Goal: Task Accomplishment & Management: Manage account settings

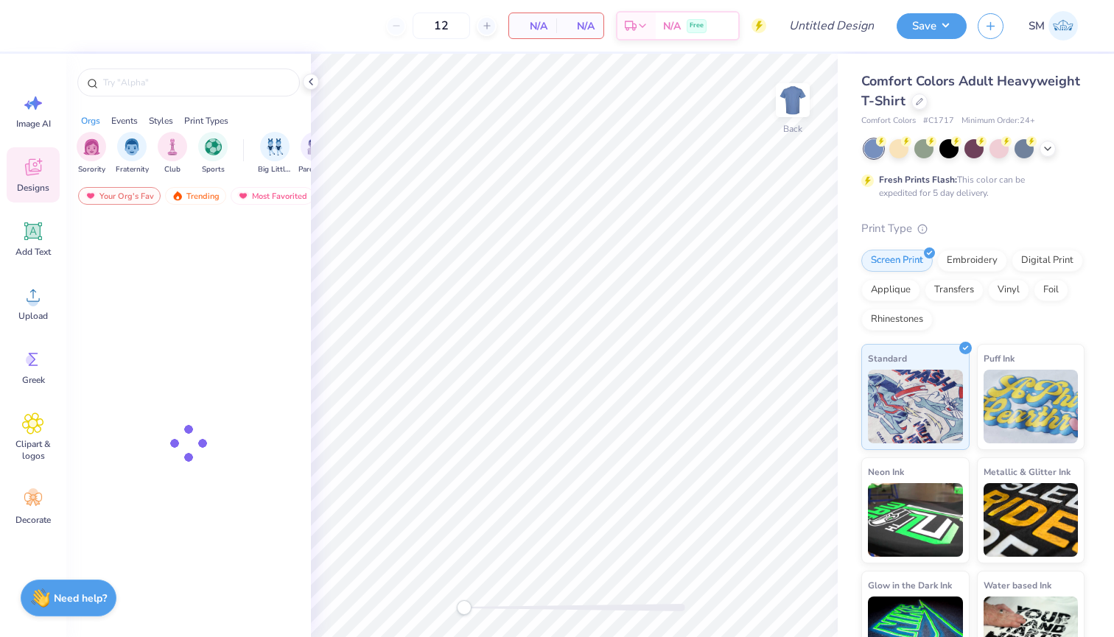
click at [1076, 24] on img at bounding box center [1062, 25] width 29 height 29
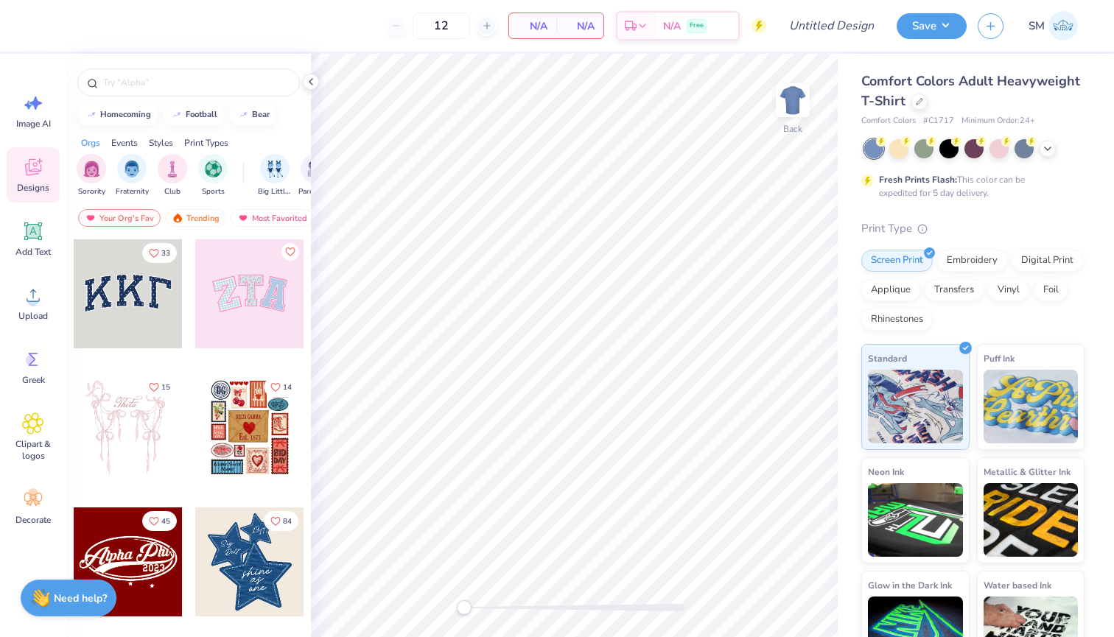
click at [912, 0] on div "Save SM" at bounding box center [1004, 26] width 217 height 52
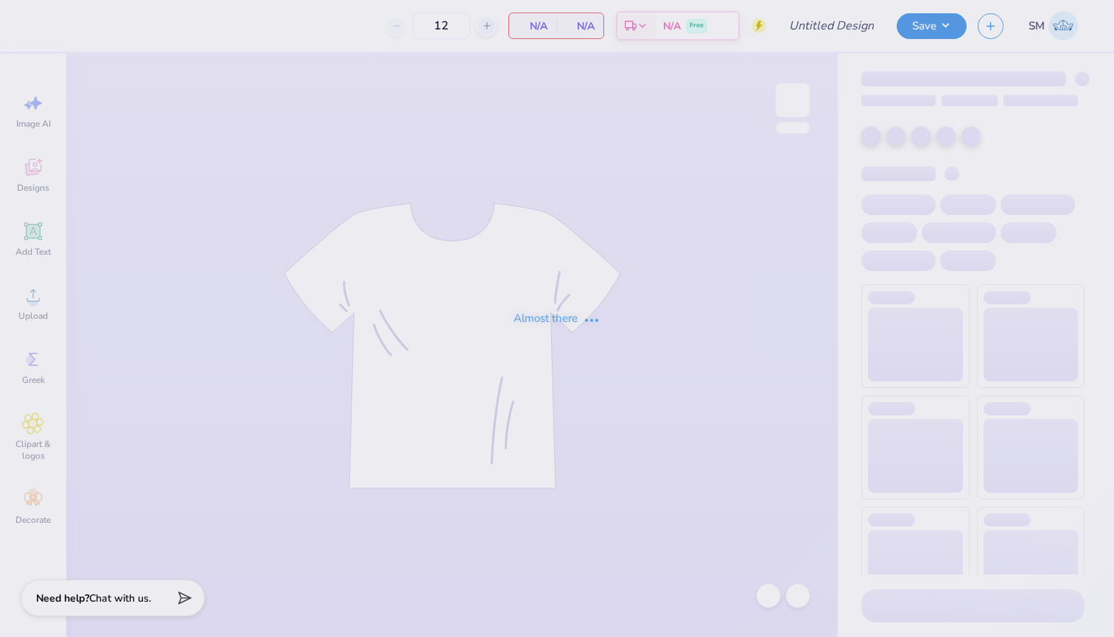
type input "tpa tailgate jersey"
type input "24"
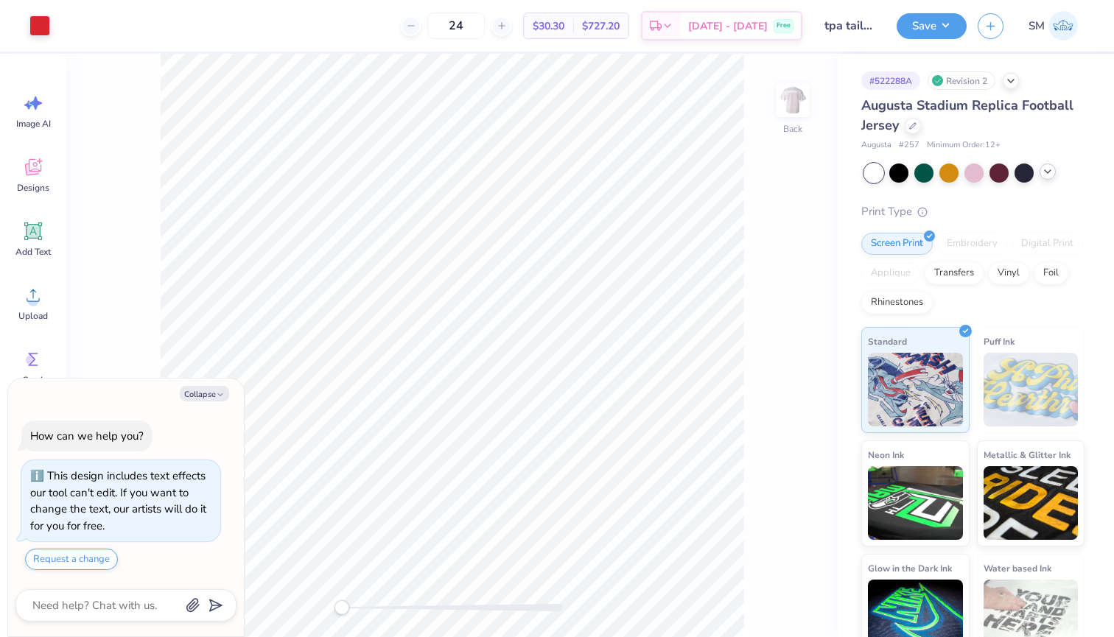
click at [1045, 170] on polyline at bounding box center [1048, 171] width 6 height 3
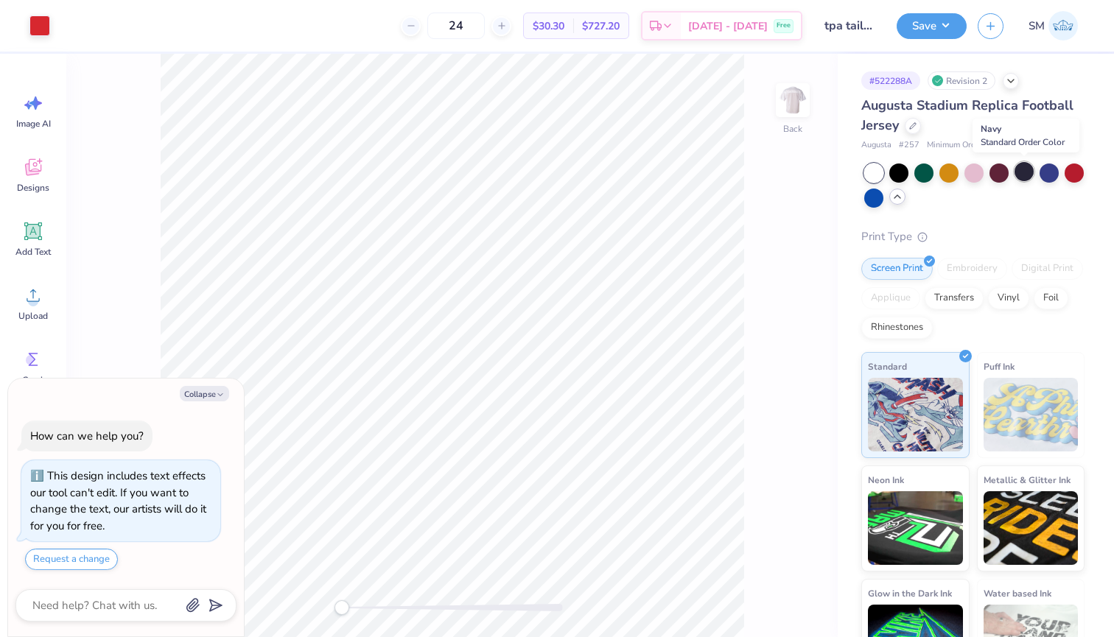
click at [1028, 171] on div at bounding box center [1023, 171] width 19 height 19
click at [37, 27] on div at bounding box center [39, 24] width 21 height 21
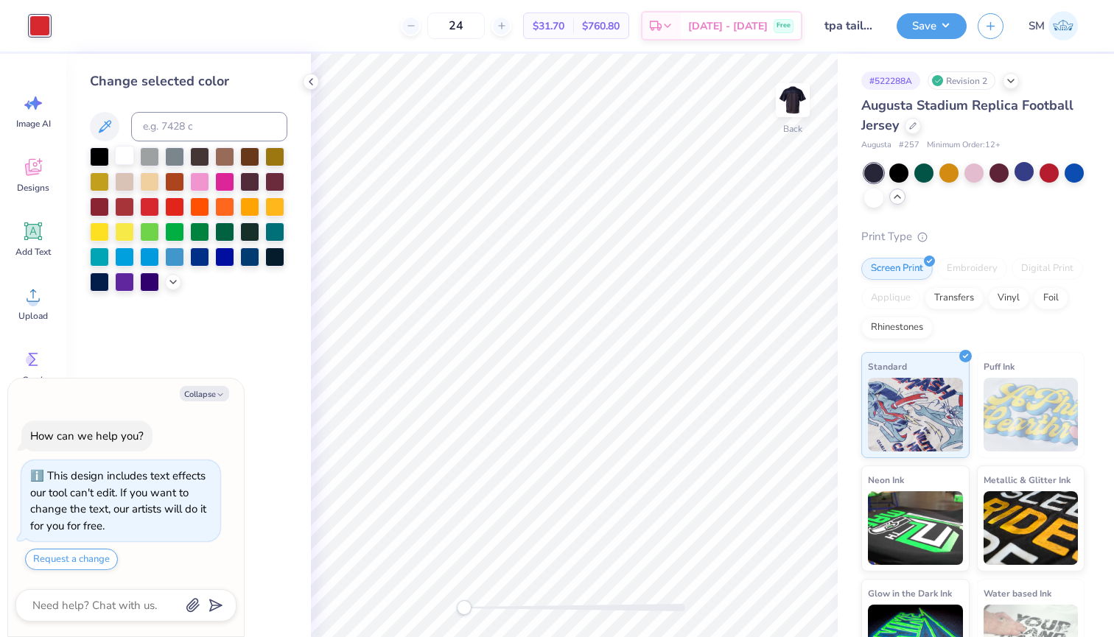
click at [126, 161] on div at bounding box center [124, 155] width 19 height 19
click at [797, 99] on img at bounding box center [792, 100] width 59 height 59
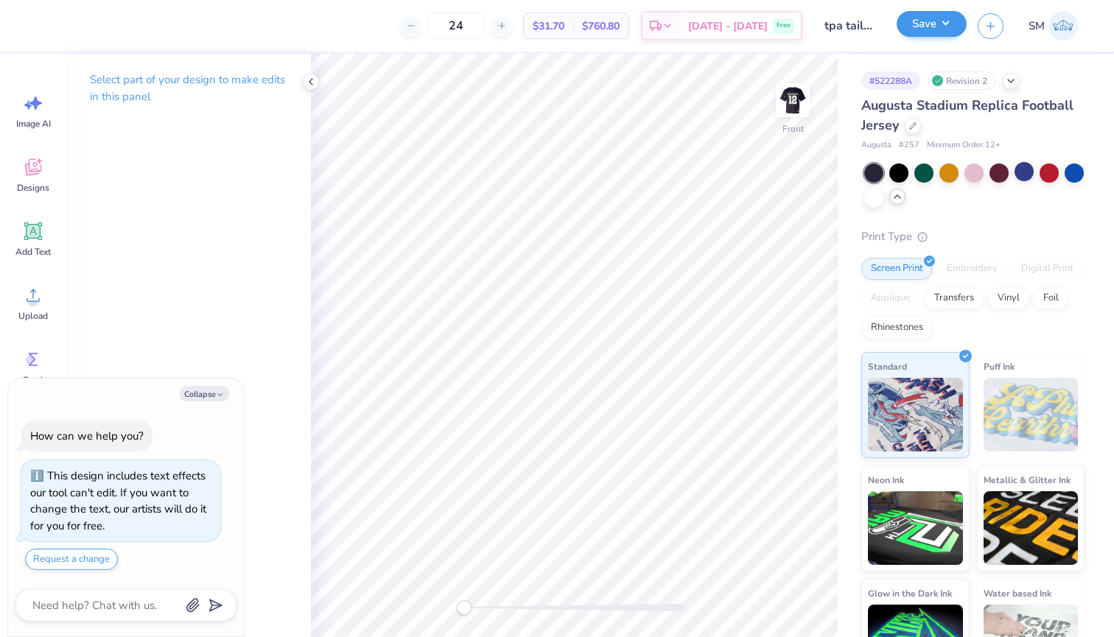
click at [922, 29] on button "Save" at bounding box center [931, 24] width 70 height 26
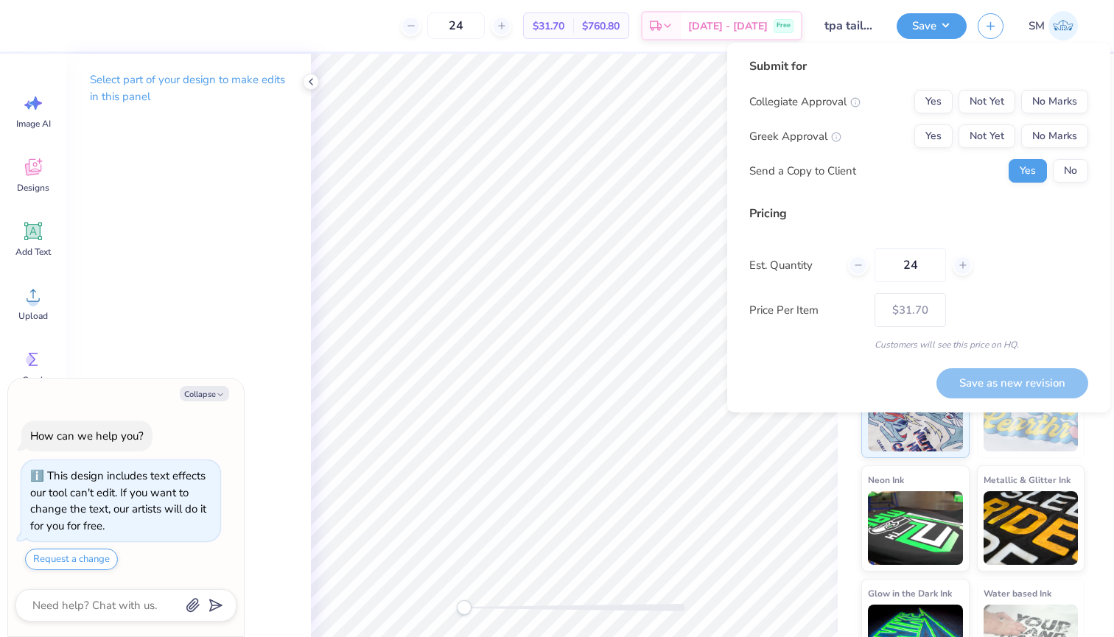
click at [1063, 118] on div "Collegiate Approval Yes Not Yet No Marks Greek Approval Yes Not Yet No Marks Se…" at bounding box center [918, 136] width 339 height 93
click at [1060, 107] on button "No Marks" at bounding box center [1054, 102] width 67 height 24
click at [1060, 127] on button "No Marks" at bounding box center [1054, 136] width 67 height 24
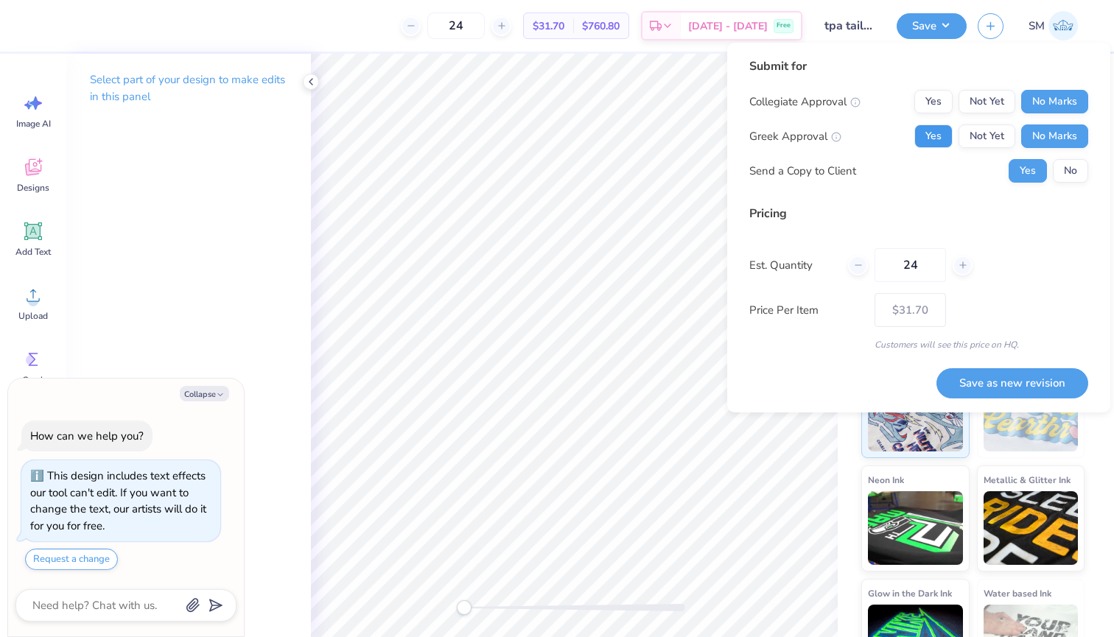
click at [921, 138] on button "Yes" at bounding box center [933, 136] width 38 height 24
click at [1059, 176] on button "No" at bounding box center [1070, 171] width 35 height 24
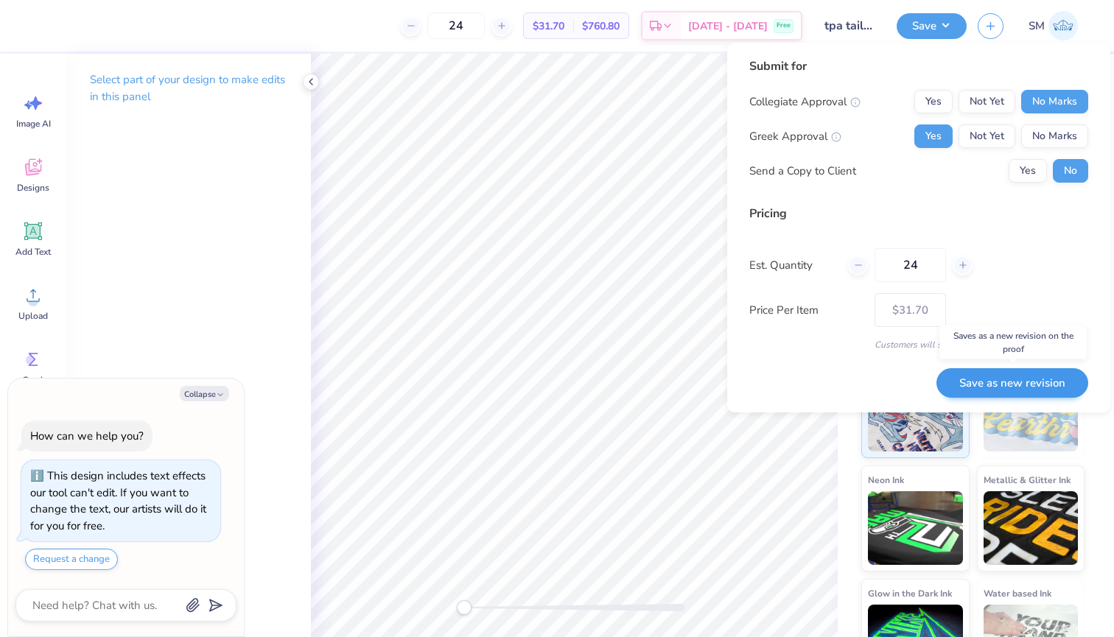
click at [1017, 386] on button "Save as new revision" at bounding box center [1012, 383] width 152 height 30
type textarea "x"
type input "– –"
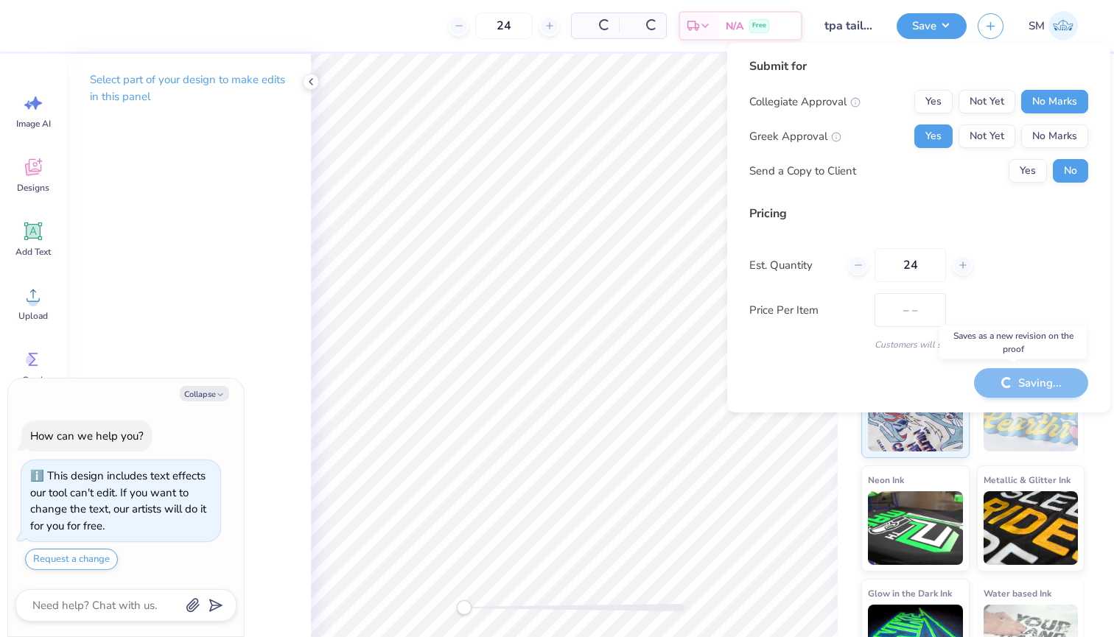
type textarea "x"
type input "$31.70"
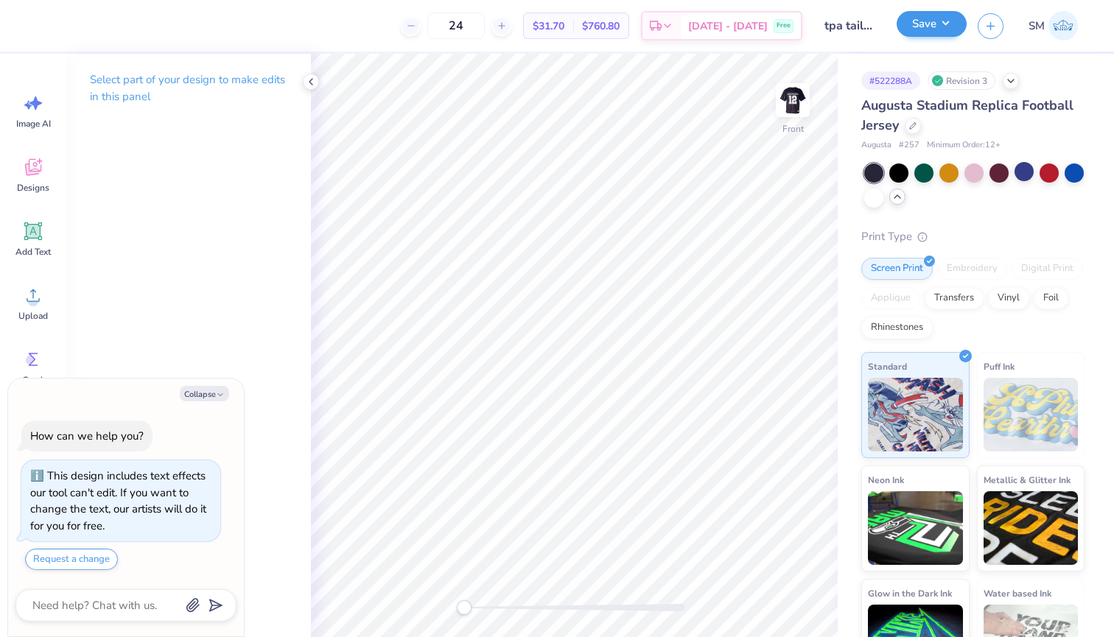
click at [957, 16] on button "Save" at bounding box center [931, 24] width 70 height 26
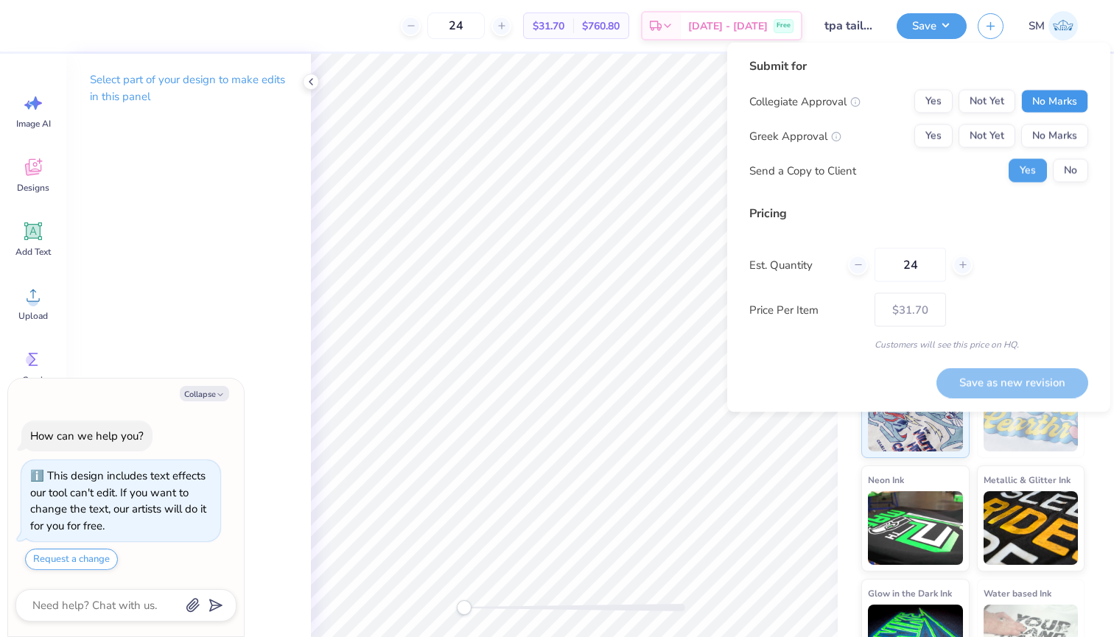
click at [1078, 97] on button "No Marks" at bounding box center [1054, 102] width 67 height 24
click at [954, 132] on div "Yes Not Yet No Marks" at bounding box center [1001, 136] width 174 height 24
click at [930, 125] on button "Yes" at bounding box center [933, 136] width 38 height 24
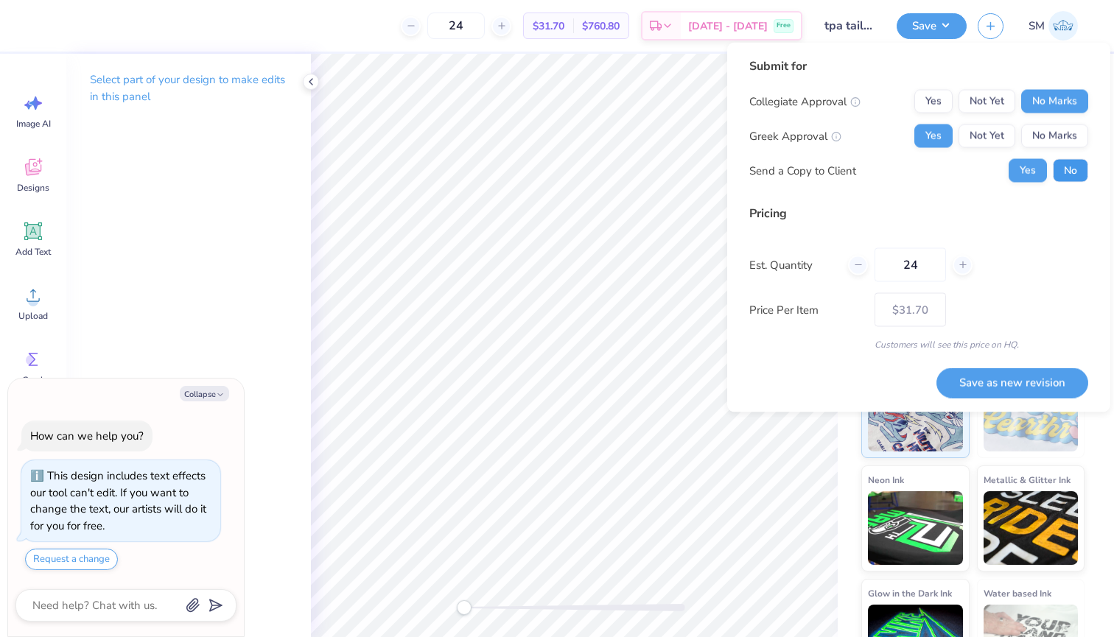
click at [1068, 174] on button "No" at bounding box center [1070, 171] width 35 height 24
click at [1028, 372] on button "Save as new revision" at bounding box center [1012, 383] width 152 height 30
type textarea "x"
type input "– –"
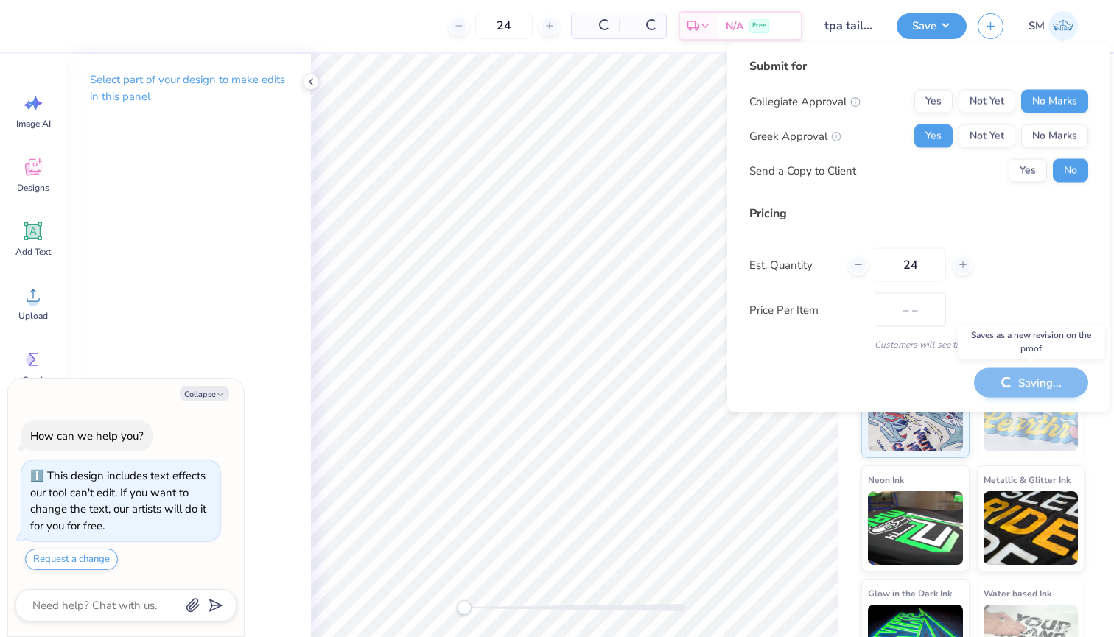
type textarea "x"
type input "$31.70"
type textarea "x"
